Goal: Transaction & Acquisition: Purchase product/service

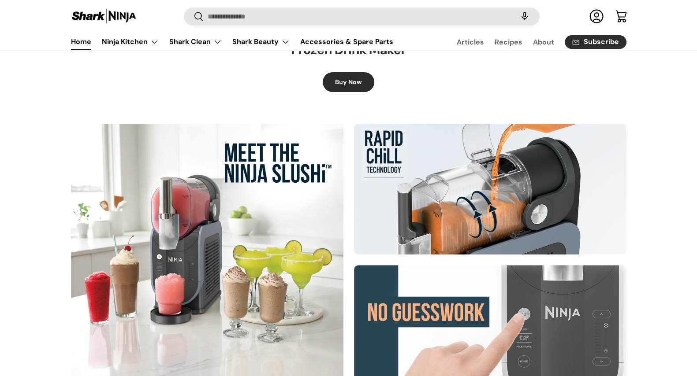
scroll to position [330, 0]
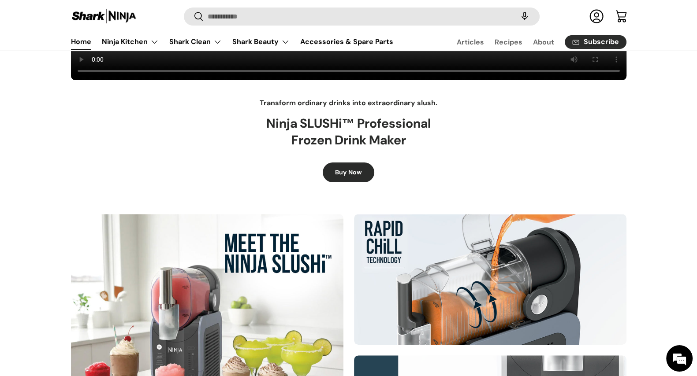
click at [343, 176] on link "Buy Now" at bounding box center [348, 173] width 52 height 20
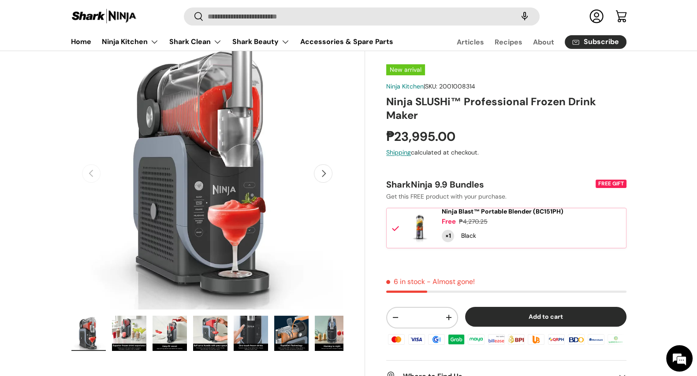
drag, startPoint x: 111, startPoint y: 9, endPoint x: 137, endPoint y: 22, distance: 28.6
click at [112, 9] on img at bounding box center [104, 16] width 66 height 17
